Goal: Task Accomplishment & Management: Complete application form

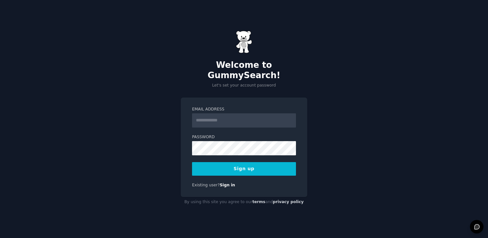
click at [224, 115] on input "Email Address" at bounding box center [244, 120] width 104 height 14
type input "**********"
click at [273, 162] on button "Sign up" at bounding box center [244, 169] width 104 height 14
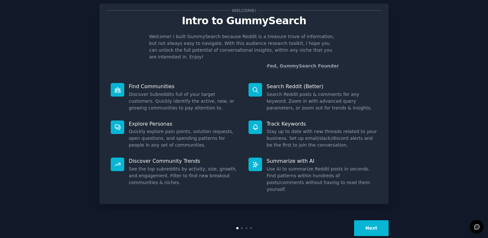
scroll to position [15, 0]
click at [405, 48] on div "Welcome! Intro to GummySearch Welcome! I built GummySearch because Reddit is a …" at bounding box center [244, 119] width 470 height 248
click at [370, 220] on button "Next" at bounding box center [371, 228] width 35 height 16
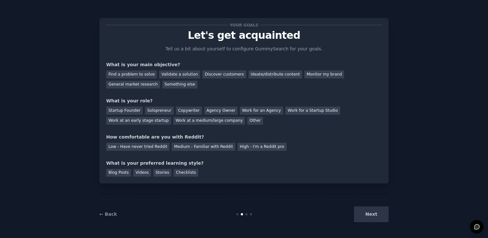
click at [370, 218] on div "Next" at bounding box center [340, 214] width 96 height 16
click at [377, 207] on div "Next" at bounding box center [340, 214] width 96 height 16
click at [374, 214] on div "Next" at bounding box center [340, 214] width 96 height 16
click at [160, 110] on div "Solopreneur" at bounding box center [159, 110] width 28 height 8
click at [145, 75] on div "Find a problem to solve" at bounding box center [131, 74] width 51 height 8
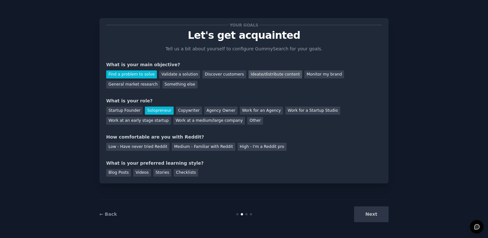
click at [254, 73] on div "Ideate/distribute content" at bounding box center [275, 74] width 54 height 8
click at [135, 76] on div "Find a problem to solve" at bounding box center [131, 74] width 51 height 8
click at [184, 175] on div "Checklists" at bounding box center [186, 173] width 25 height 8
click at [165, 175] on div "Stories" at bounding box center [162, 173] width 18 height 8
click at [184, 172] on div "Checklists" at bounding box center [186, 173] width 25 height 8
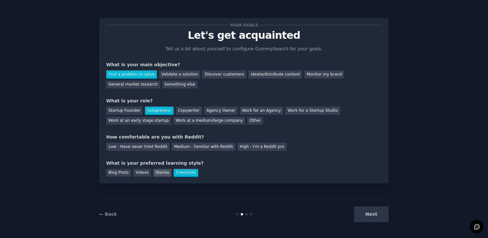
click at [163, 174] on div "Stories" at bounding box center [162, 173] width 18 height 8
click at [213, 144] on div "Medium - Familiar with Reddit" at bounding box center [203, 147] width 63 height 8
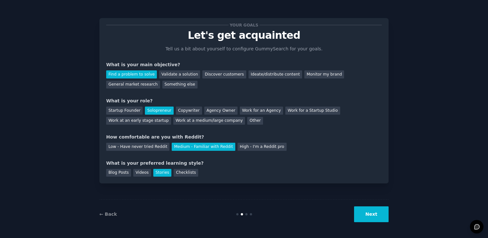
click at [375, 212] on button "Next" at bounding box center [371, 214] width 35 height 16
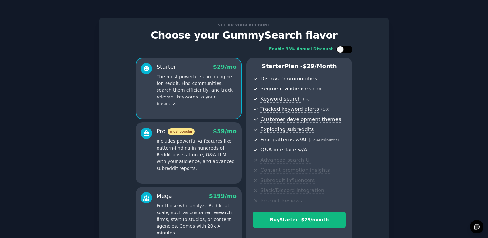
click at [349, 49] on div at bounding box center [344, 49] width 16 height 8
checkbox input "true"
